Goal: Find contact information: Find contact information

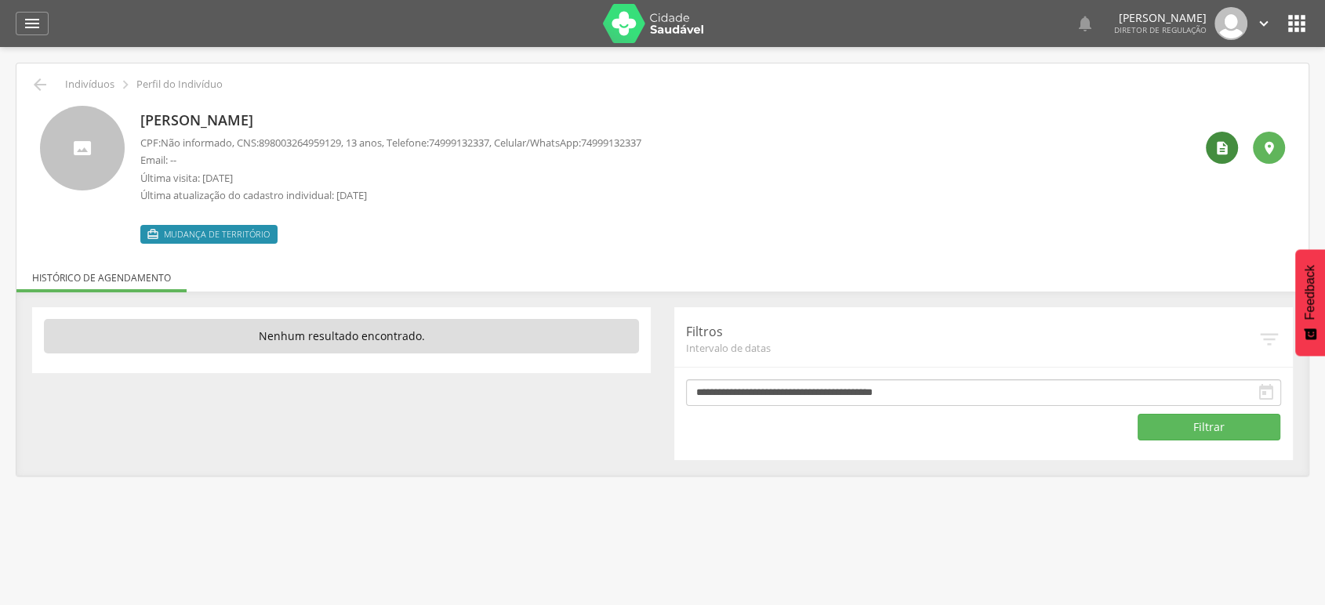
click at [1229, 145] on div "" at bounding box center [1222, 148] width 32 height 32
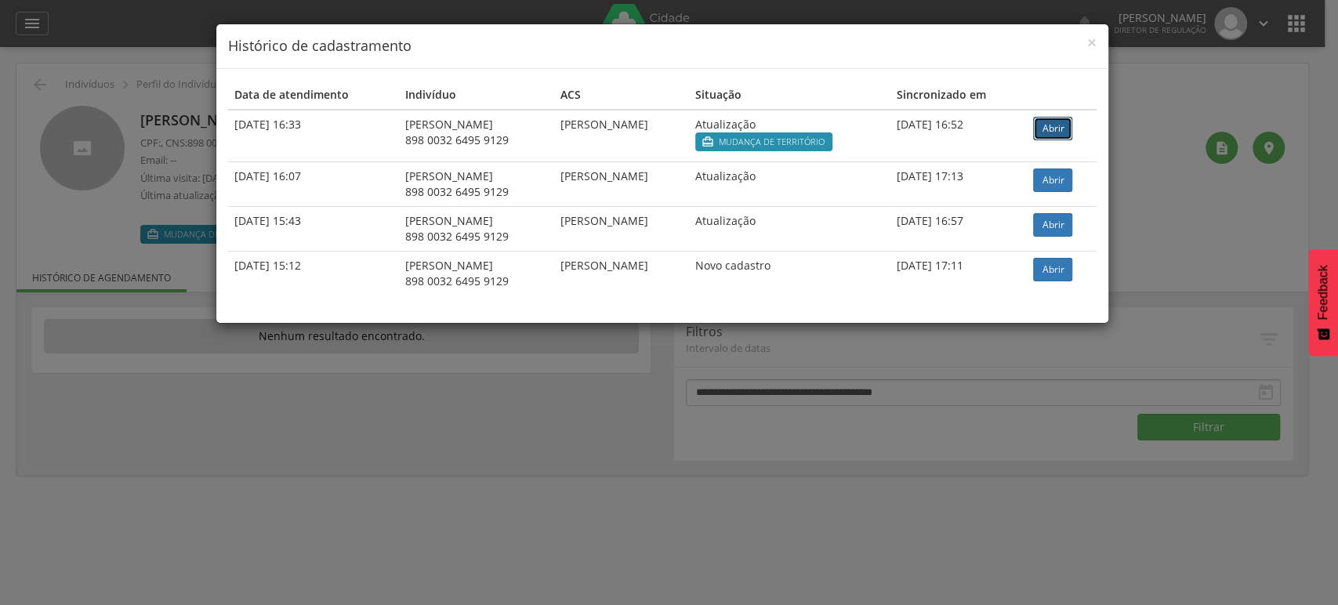
click at [1050, 126] on link "Abrir" at bounding box center [1052, 129] width 39 height 24
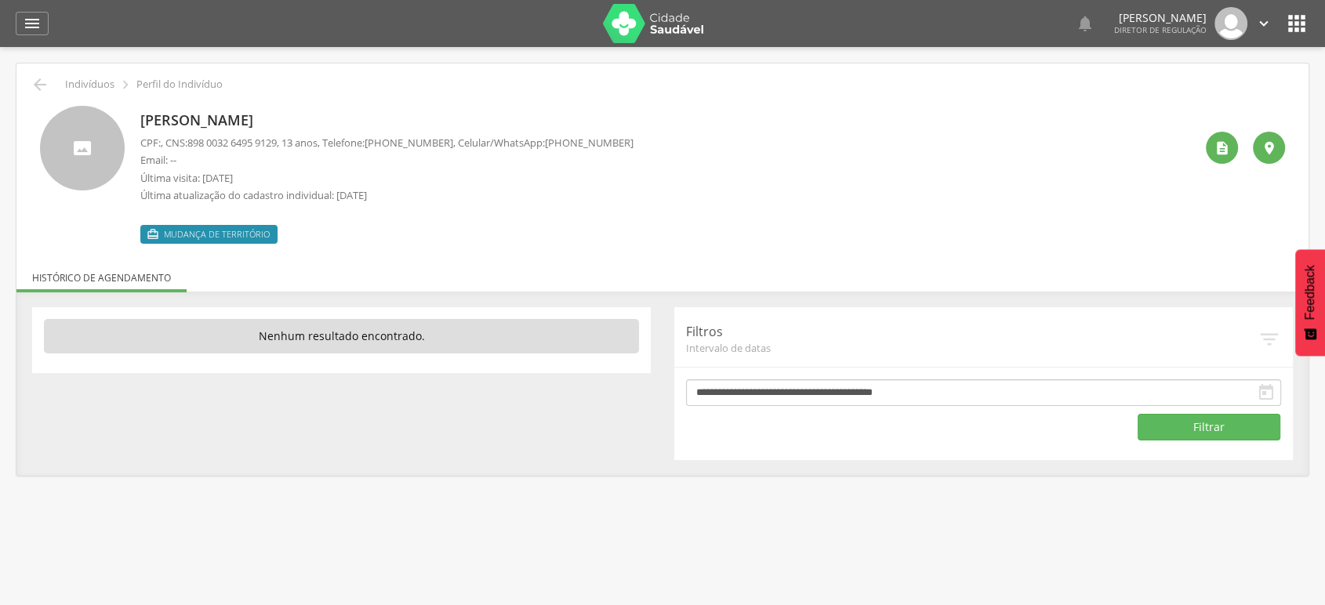
drag, startPoint x: 555, startPoint y: 142, endPoint x: 641, endPoint y: 147, distance: 85.6
click at [641, 147] on div "Rafael Silva Sena CPF: , CNS: 898 0032 6495 9129 , 13 anos, Telefone: (74) 9991…" at bounding box center [667, 175] width 1054 height 138
copy span "[PHONE_NUMBER]"
